Goal: Task Accomplishment & Management: Complete application form

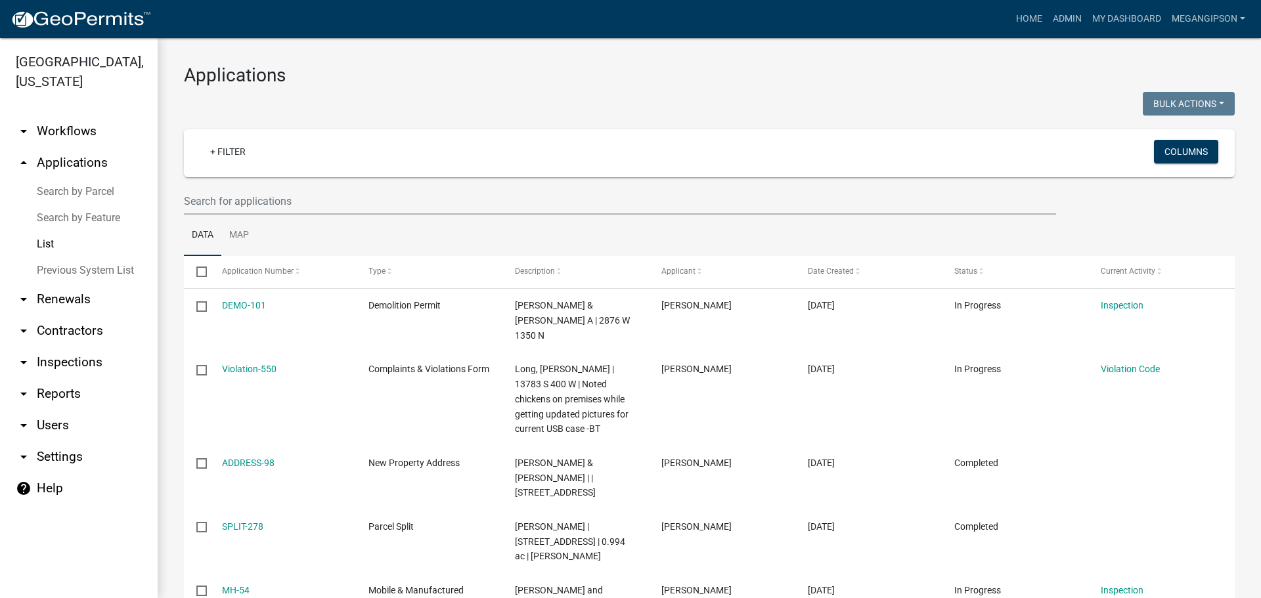
select select "3: 100"
click at [1117, 16] on link "My Dashboard" at bounding box center [1126, 19] width 79 height 25
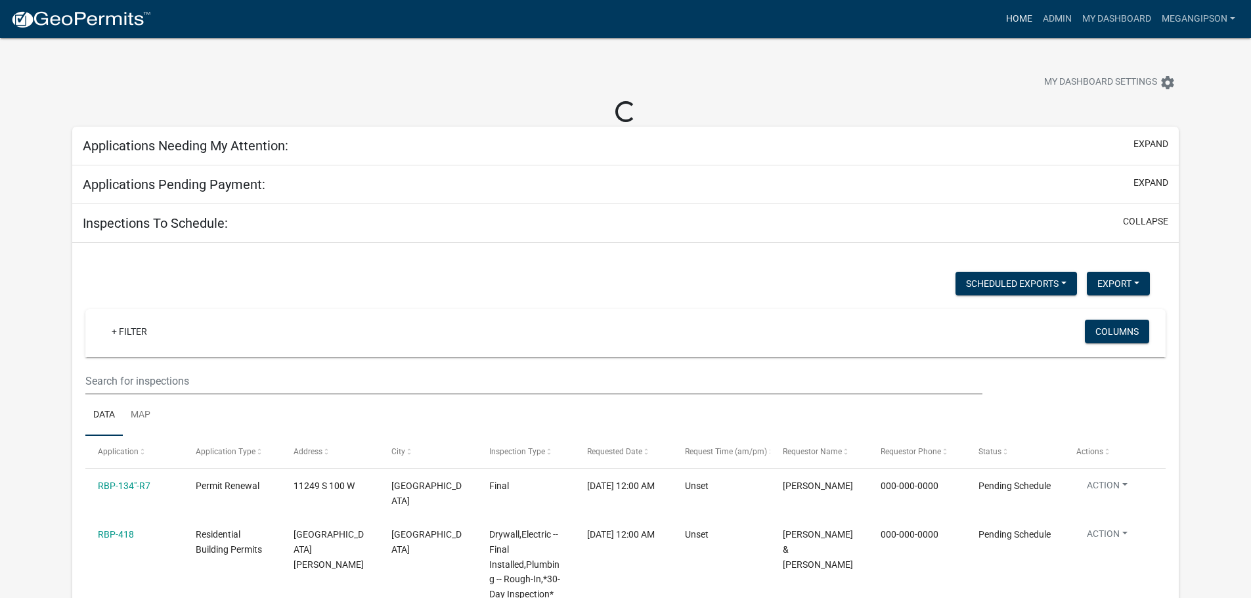
click at [1001, 10] on link "Home" at bounding box center [1019, 19] width 37 height 25
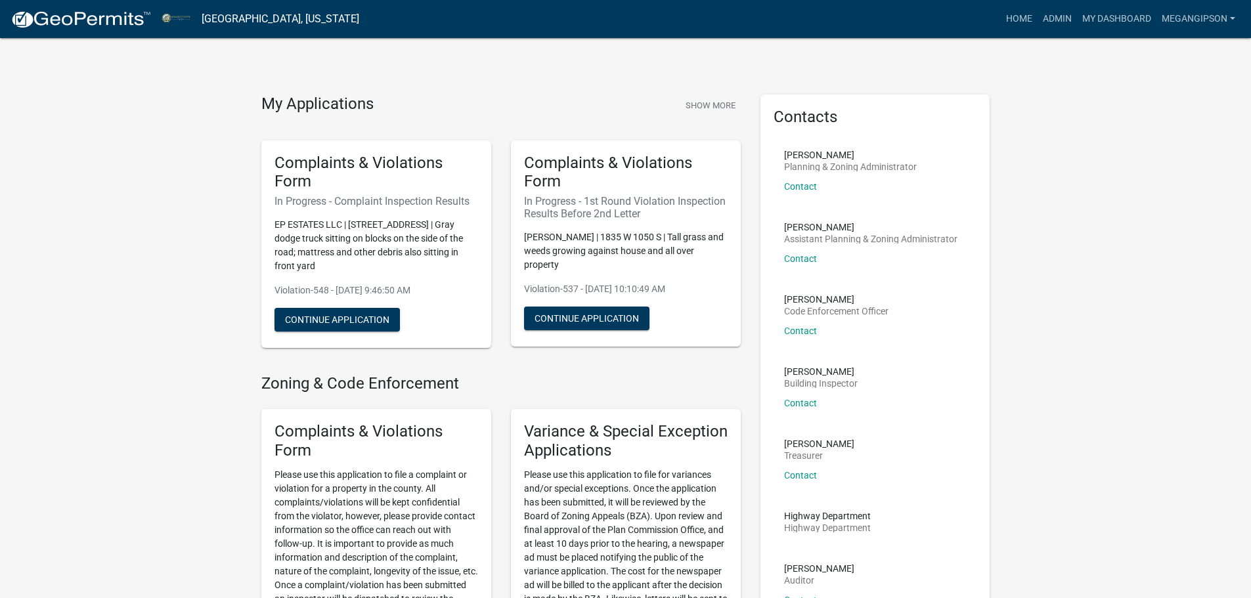
click at [264, 297] on div "Complaints & Violations Form In Progress - Complaint Inspection Results EP ESTA…" at bounding box center [376, 245] width 230 height 208
drag, startPoint x: 1093, startPoint y: 25, endPoint x: 941, endPoint y: 202, distance: 233.8
click at [1093, 25] on link "My Dashboard" at bounding box center [1116, 19] width 79 height 25
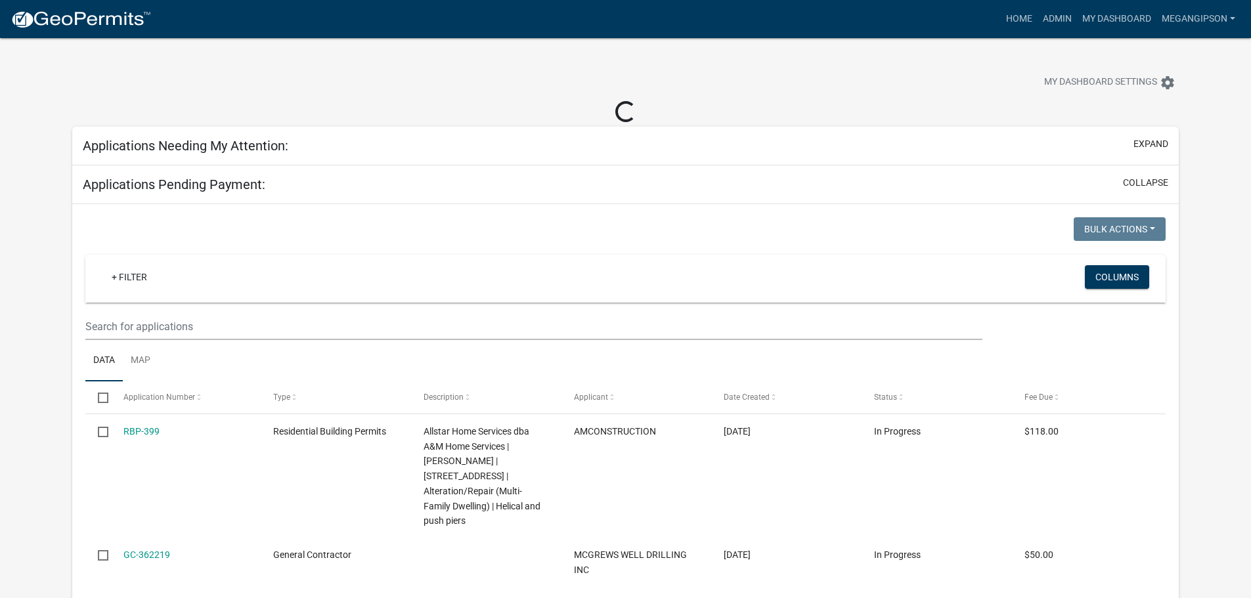
select select "3: 100"
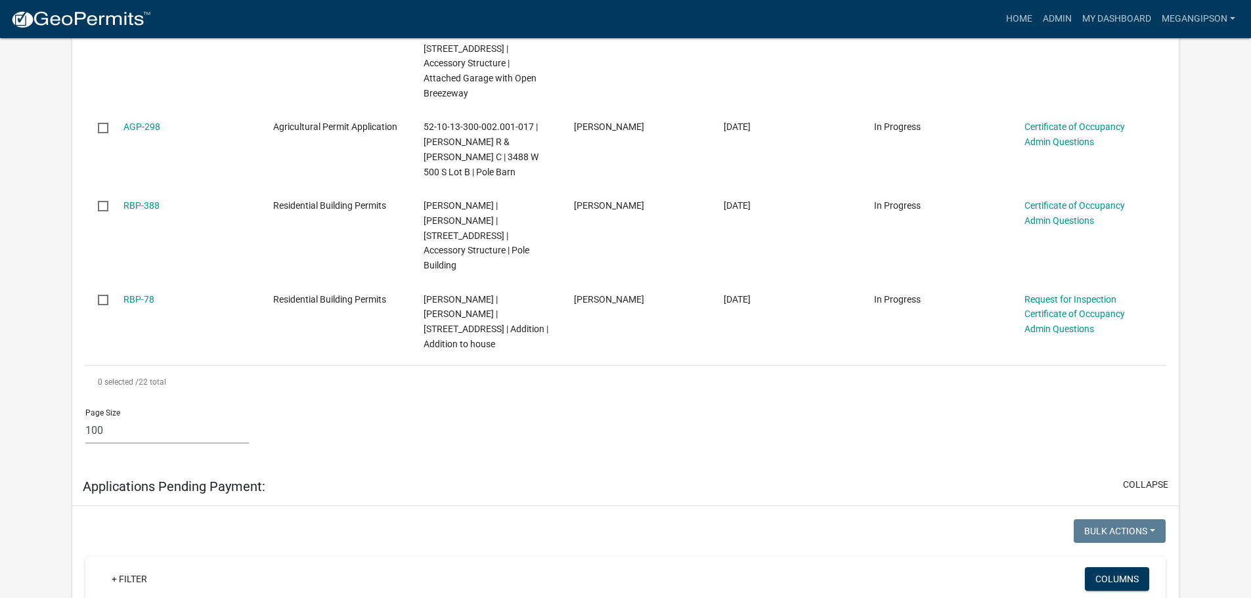
scroll to position [1314, 0]
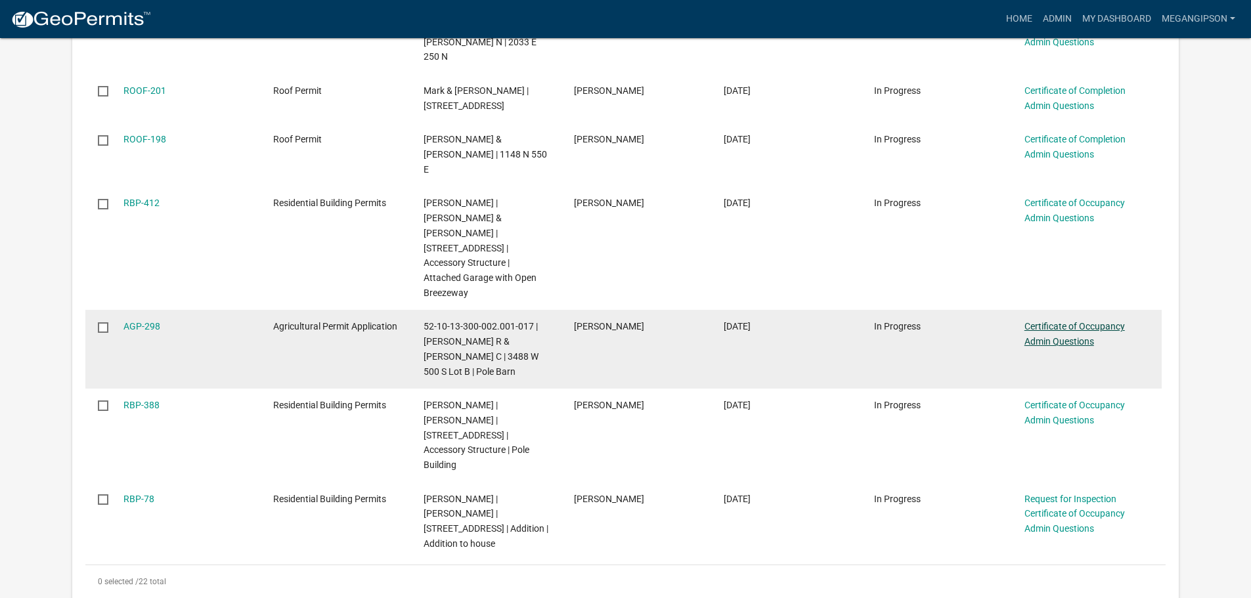
click at [1075, 321] on link "Certificate of Occupancy Admin Questions" at bounding box center [1075, 334] width 101 height 26
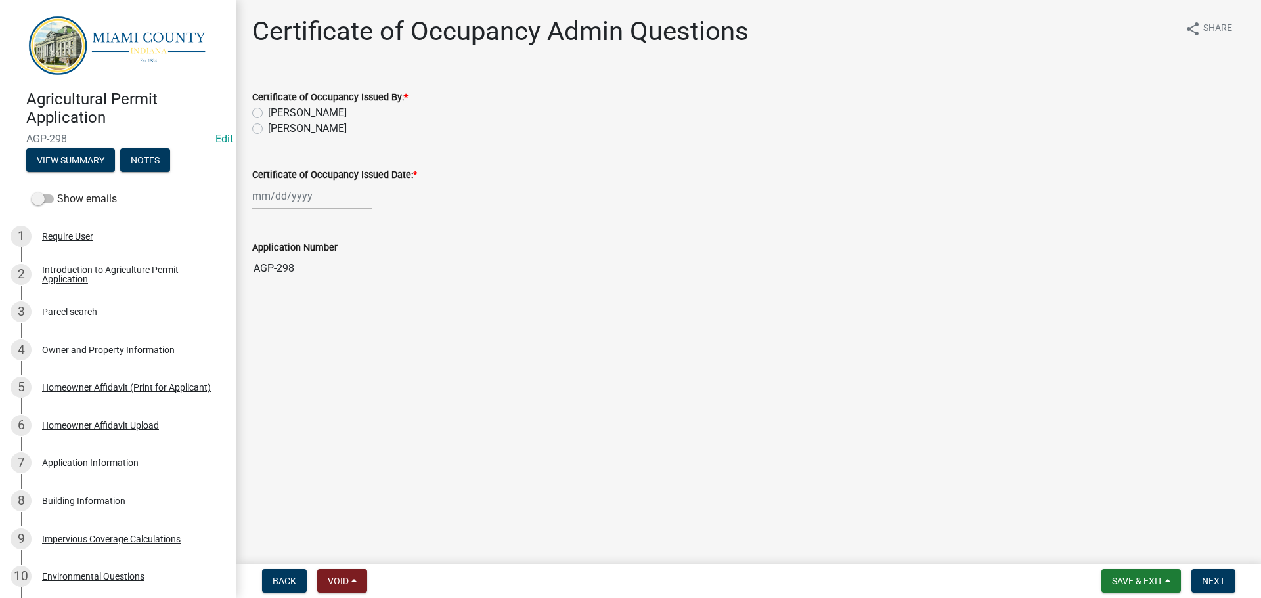
click at [284, 137] on label "[PERSON_NAME]" at bounding box center [307, 129] width 79 height 16
click at [277, 129] on input "[PERSON_NAME]" at bounding box center [272, 125] width 9 height 9
radio input "true"
click at [292, 210] on div at bounding box center [312, 196] width 120 height 27
select select "8"
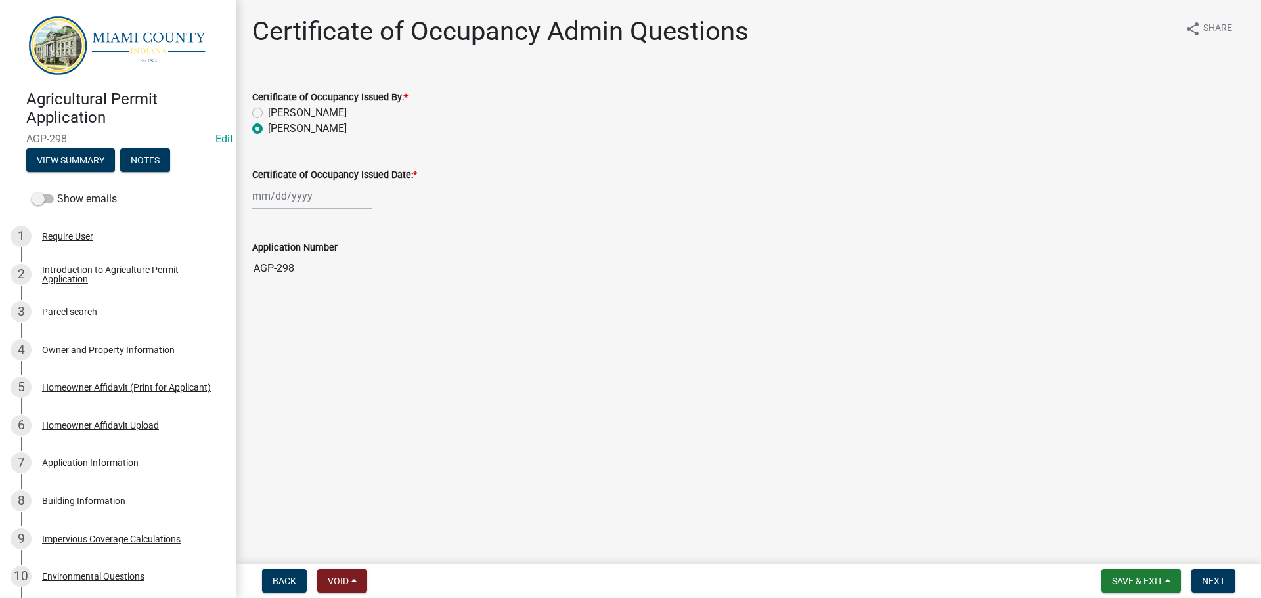
select select "2025"
click at [289, 347] on div "19" at bounding box center [286, 336] width 21 height 21
type input "[DATE]"
click at [1218, 581] on span "Next" at bounding box center [1213, 581] width 23 height 11
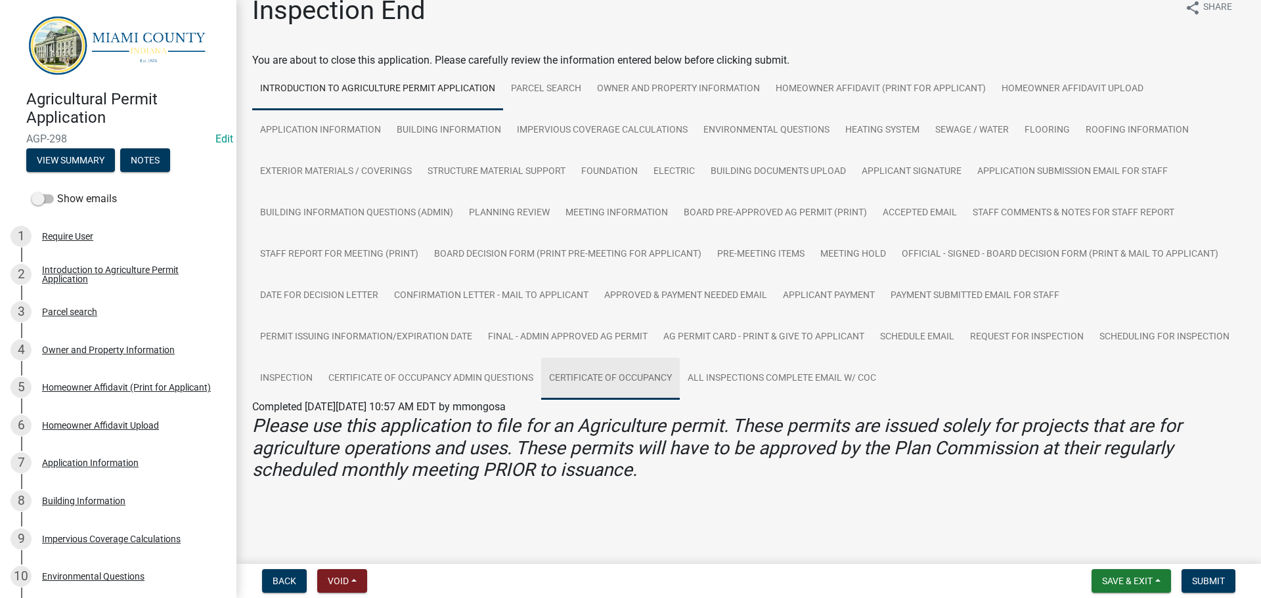
drag, startPoint x: 815, startPoint y: 358, endPoint x: 776, endPoint y: 375, distance: 41.8
click at [680, 358] on link "Certificate of Occupancy" at bounding box center [610, 379] width 139 height 42
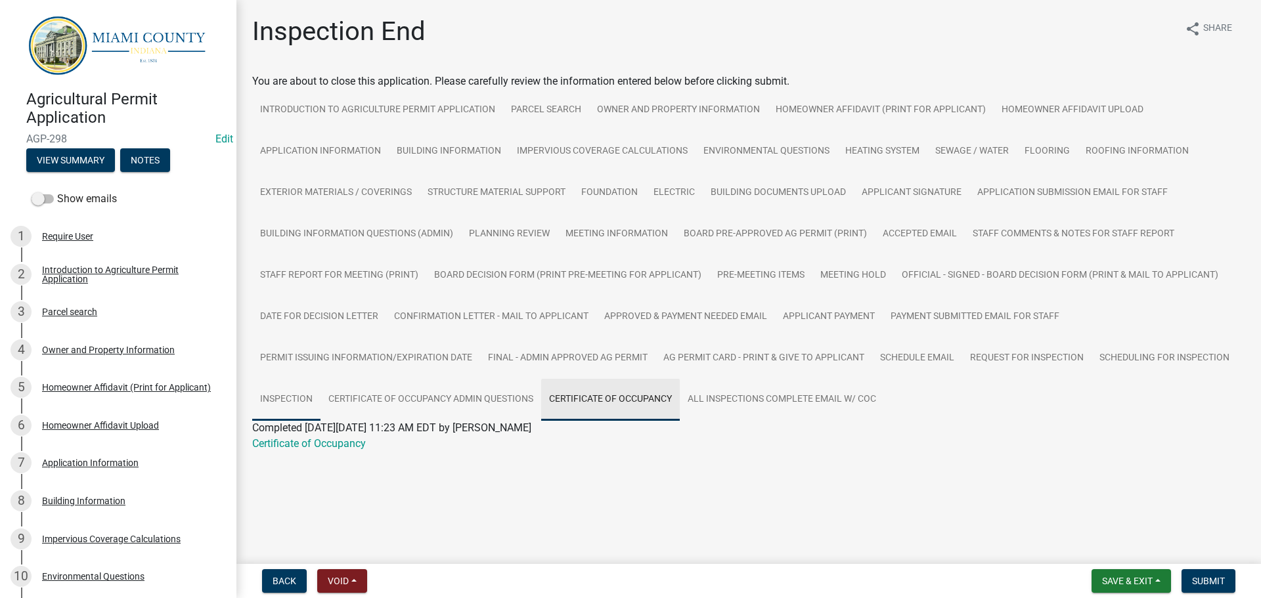
scroll to position [65, 0]
click at [335, 450] on link "Certificate of Occupancy" at bounding box center [309, 443] width 114 height 12
drag, startPoint x: 1199, startPoint y: 580, endPoint x: 1193, endPoint y: 576, distance: 7.1
click at [1199, 580] on span "Submit" at bounding box center [1208, 581] width 33 height 11
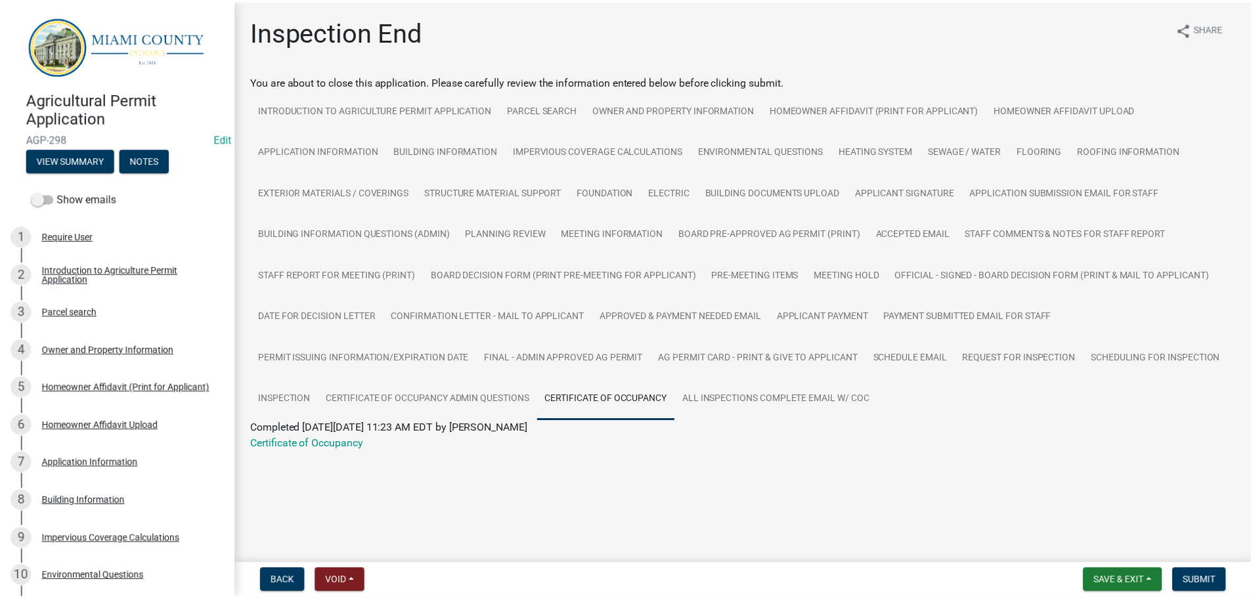
scroll to position [0, 0]
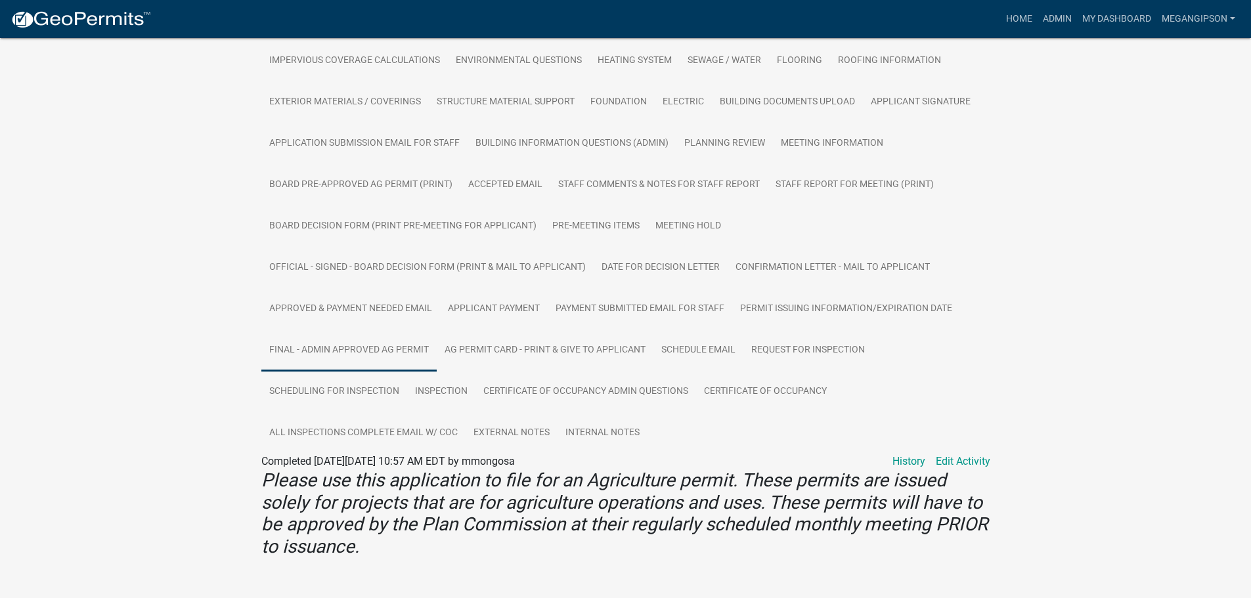
scroll to position [556, 0]
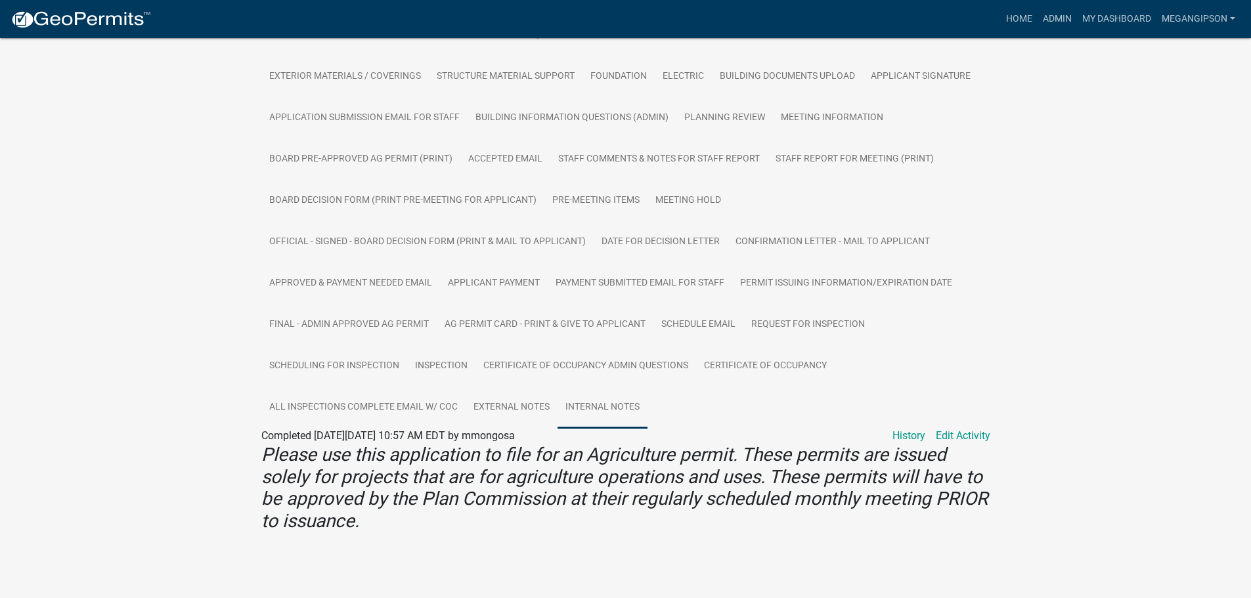
click at [558, 388] on link "Internal Notes" at bounding box center [603, 408] width 90 height 42
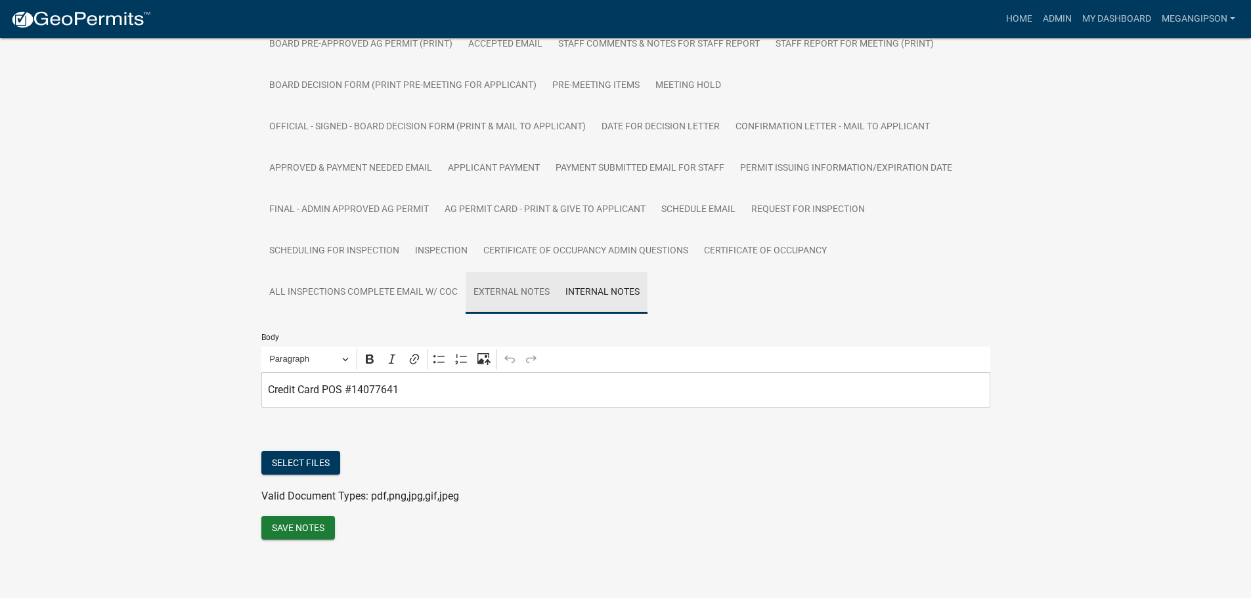
click at [466, 314] on link "External Notes" at bounding box center [512, 293] width 92 height 42
click at [371, 398] on p "Editor editing area: main. Press Alt+0 for help." at bounding box center [625, 390] width 715 height 16
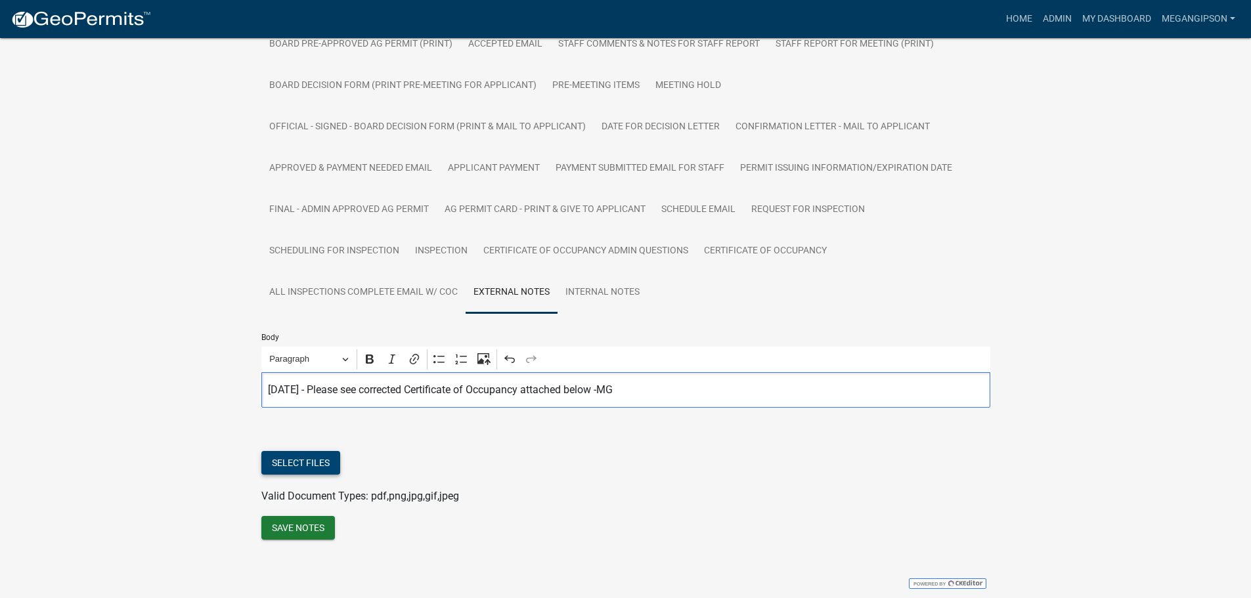
click at [303, 475] on button "Select files" at bounding box center [300, 463] width 79 height 24
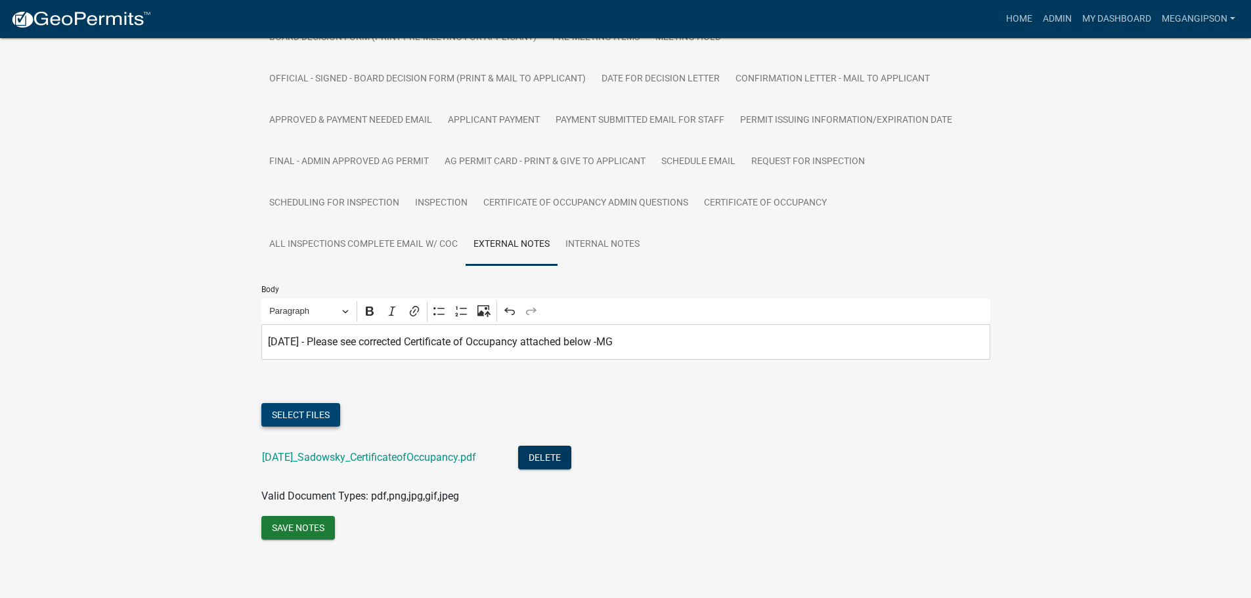
scroll to position [738, 0]
click at [307, 522] on button "Save Notes" at bounding box center [298, 528] width 74 height 24
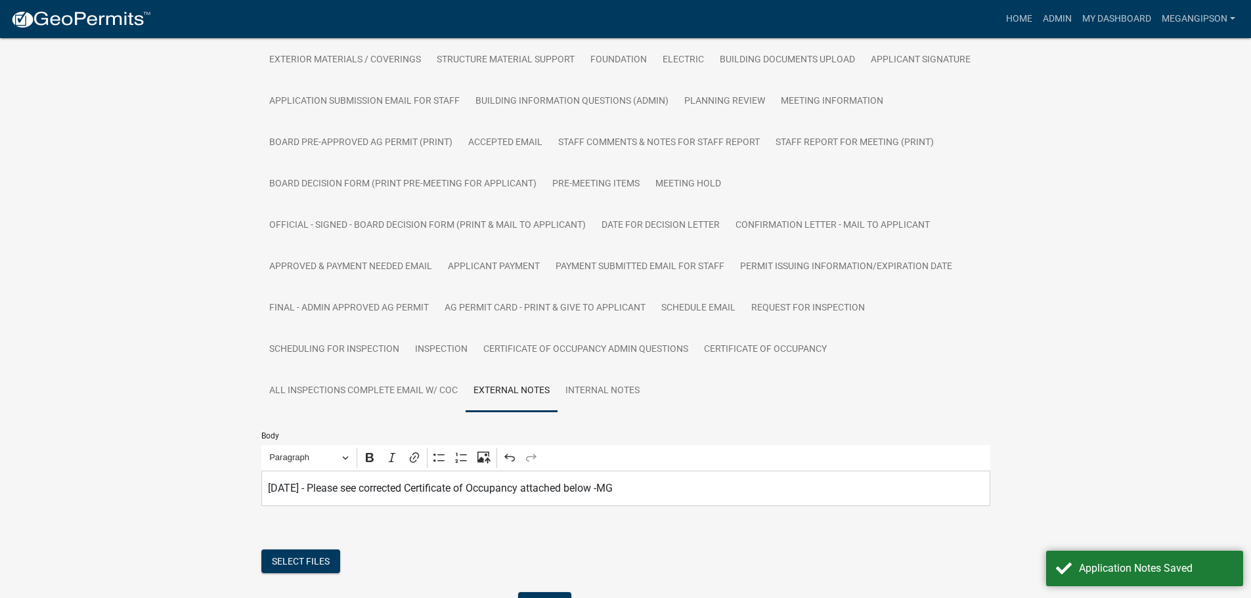
scroll to position [0, 0]
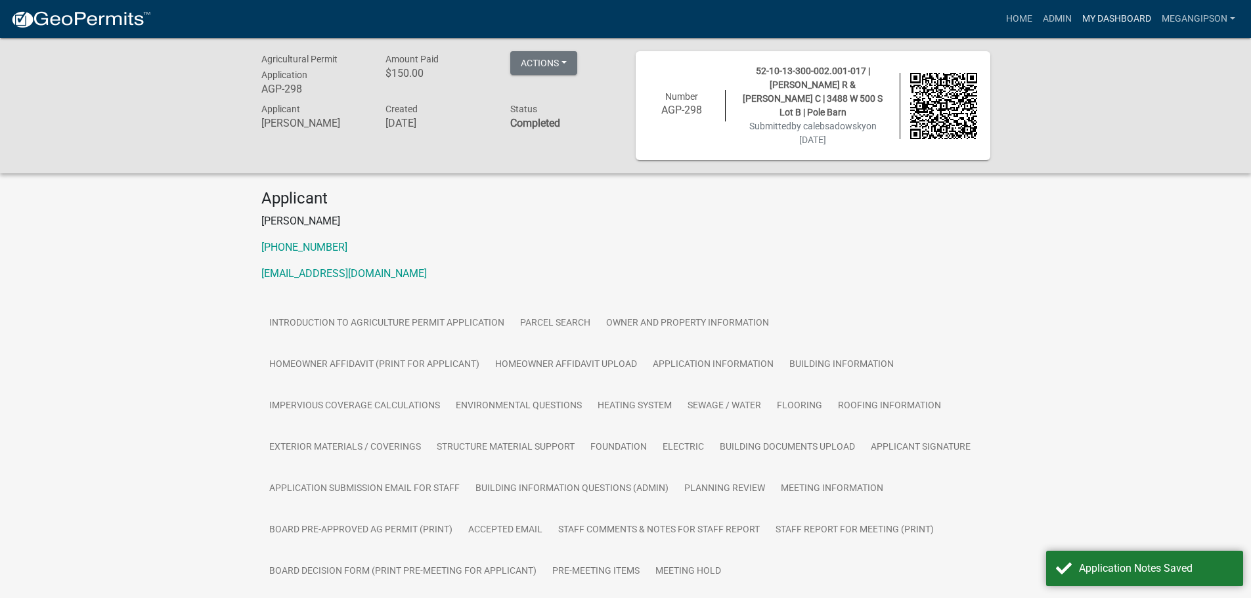
click at [1094, 12] on link "My Dashboard" at bounding box center [1116, 19] width 79 height 25
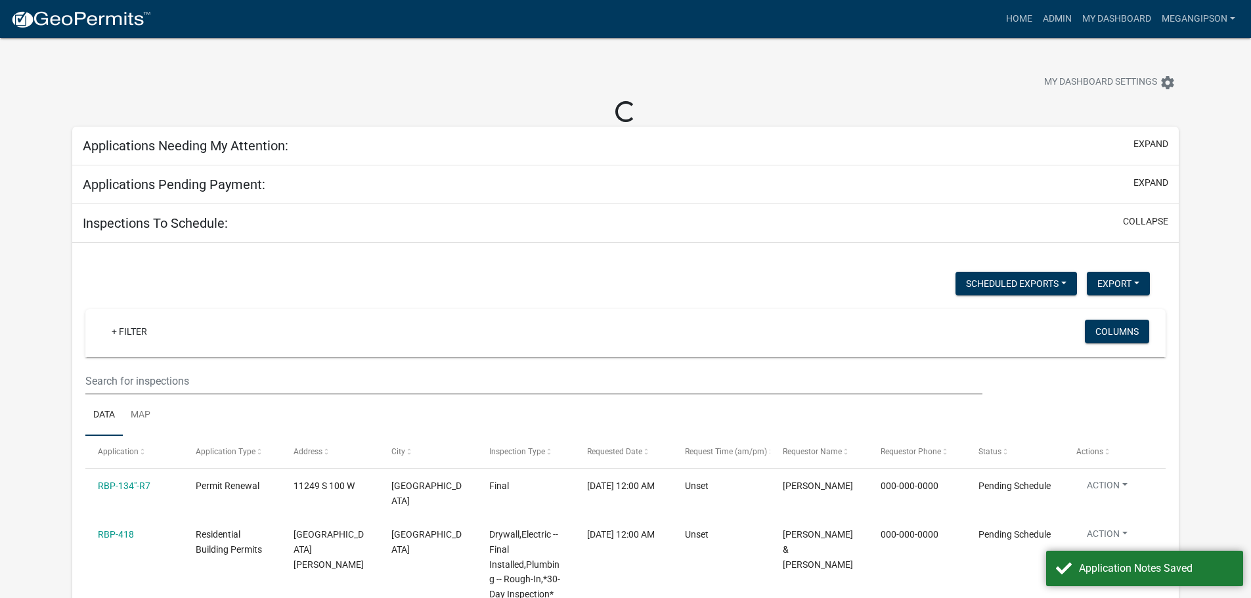
select select "3: 100"
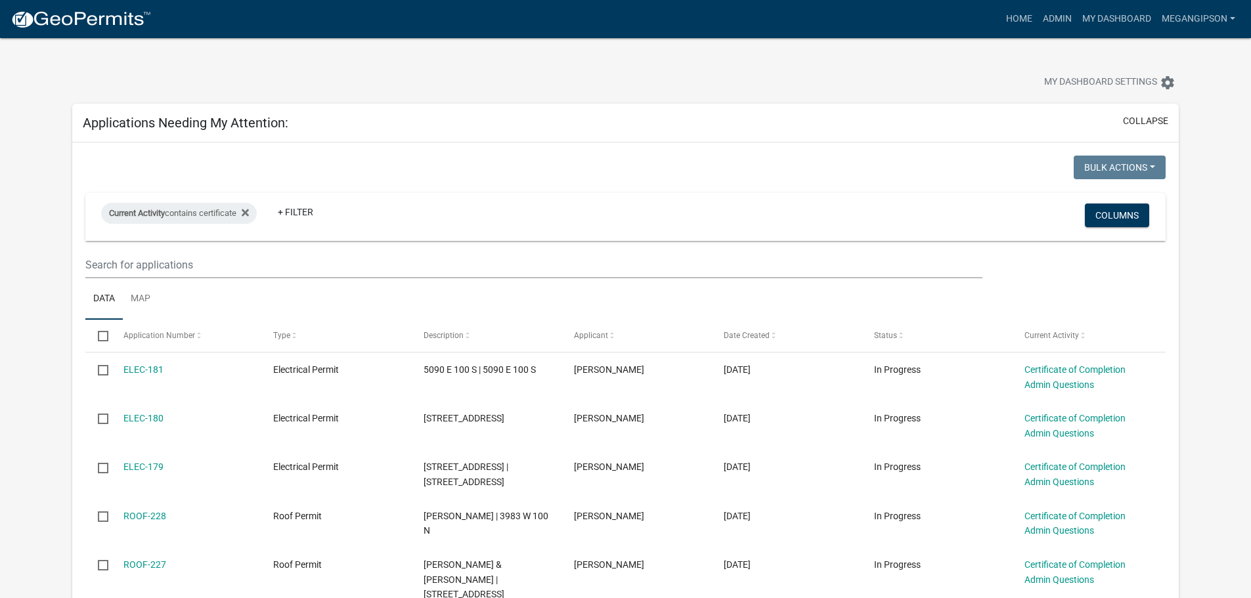
click at [773, 62] on div "My Dashboard Settings settings" at bounding box center [625, 68] width 1127 height 60
